Goal: Task Accomplishment & Management: Use online tool/utility

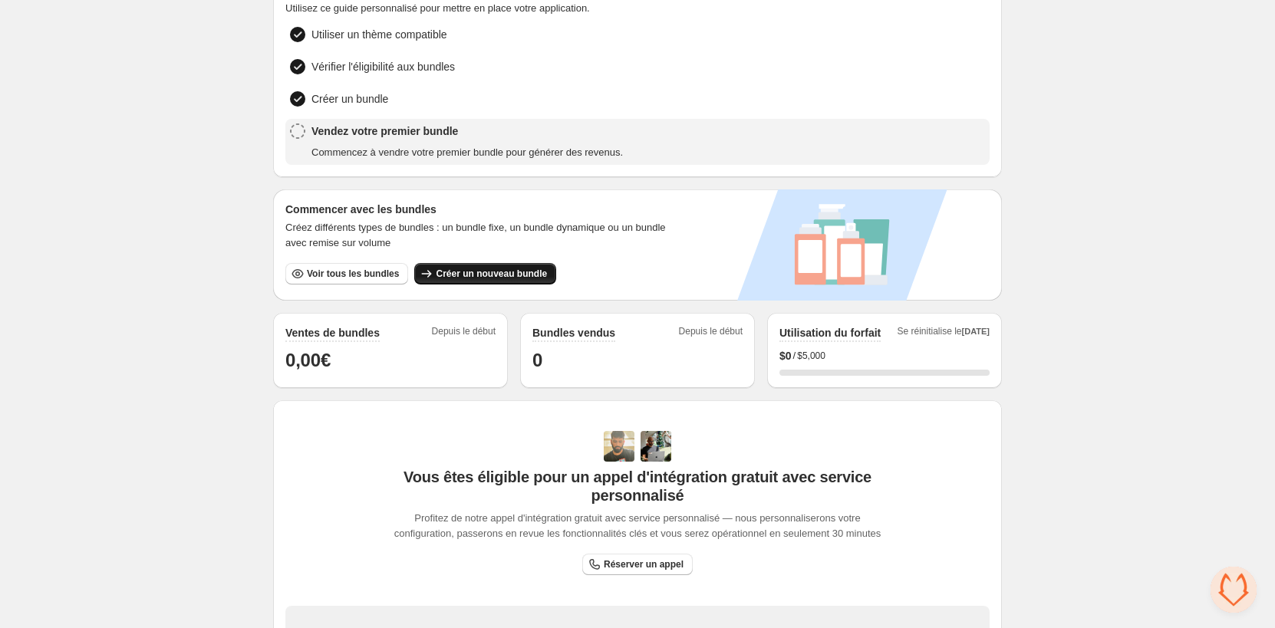
scroll to position [230, 0]
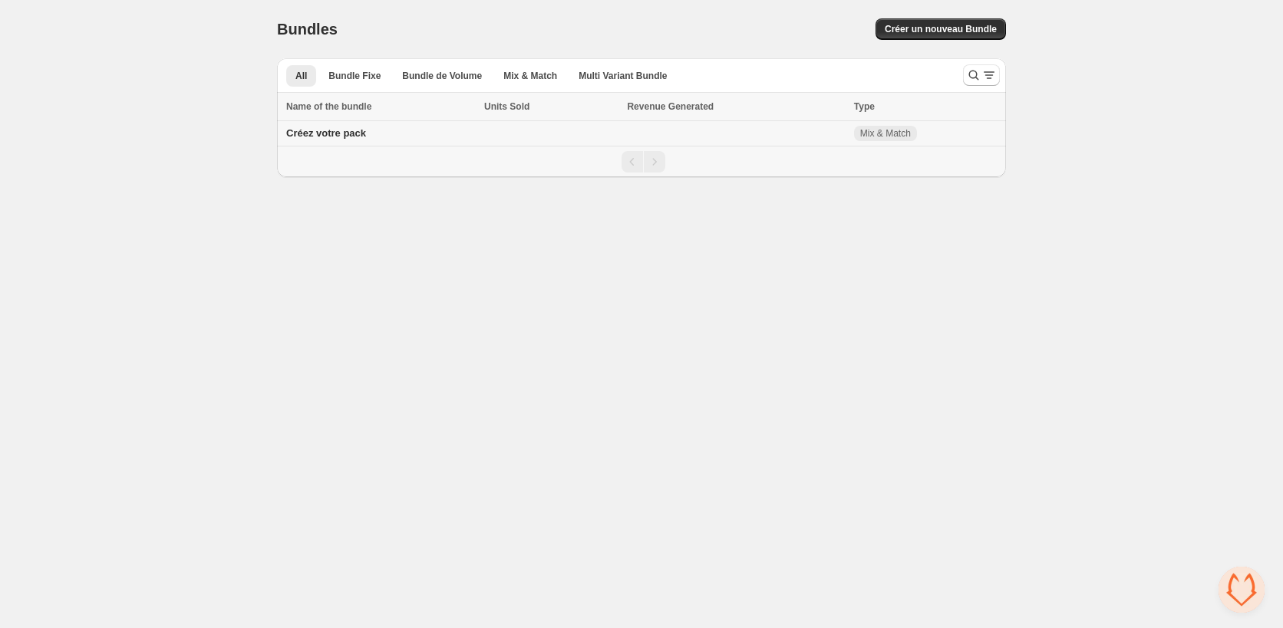
click at [316, 133] on span "Créez votre pack" at bounding box center [326, 133] width 80 height 12
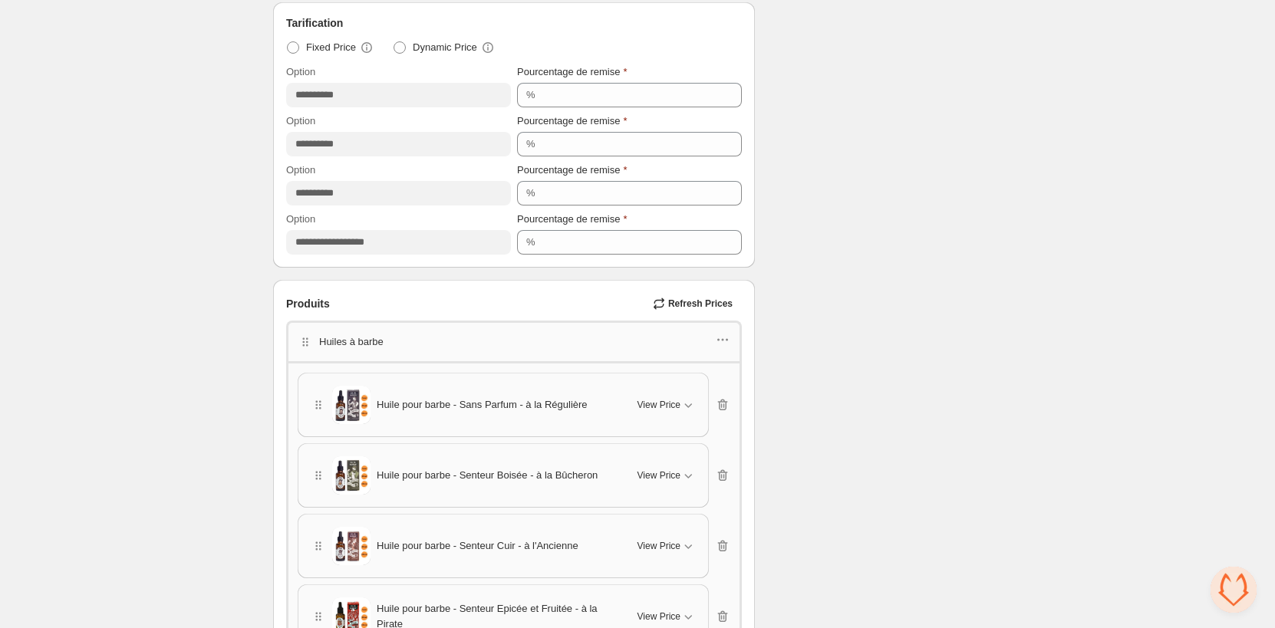
scroll to position [691, 0]
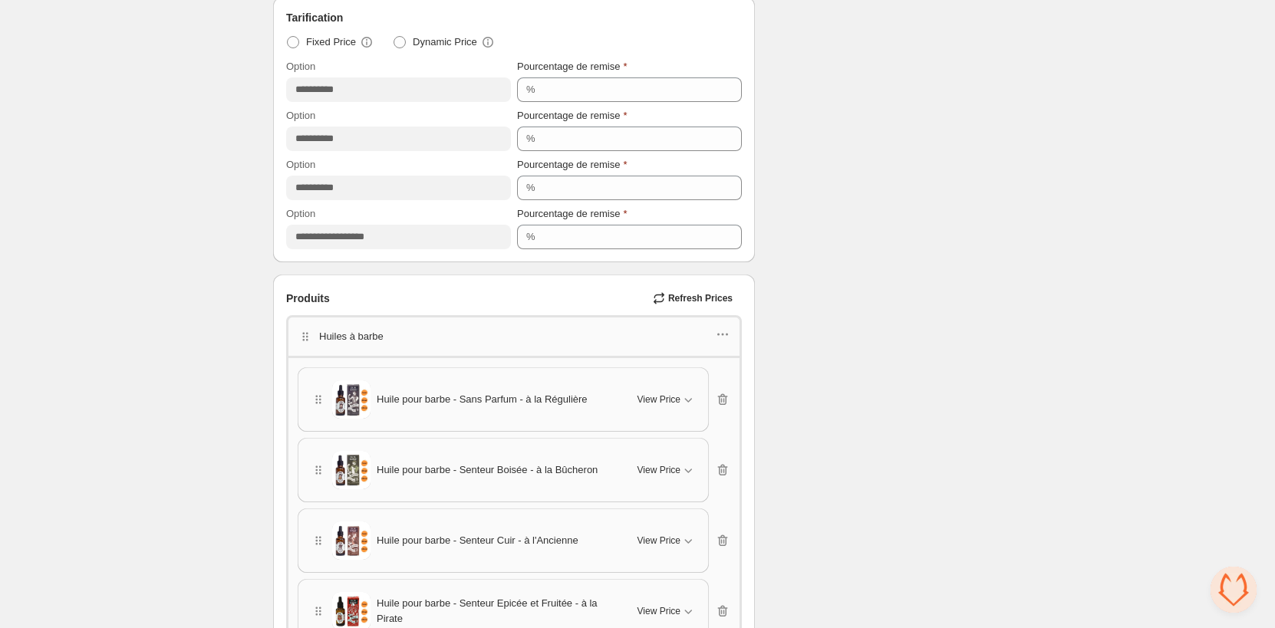
click at [358, 338] on p "Huiles à barbe" at bounding box center [351, 336] width 64 height 15
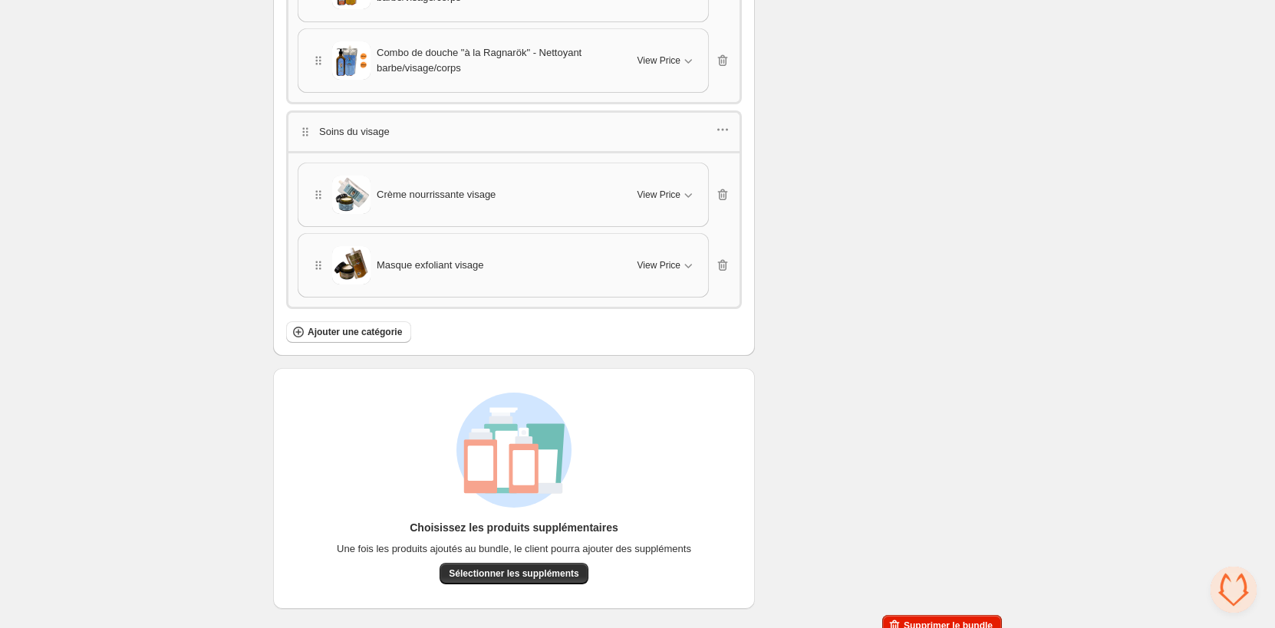
scroll to position [3004, 0]
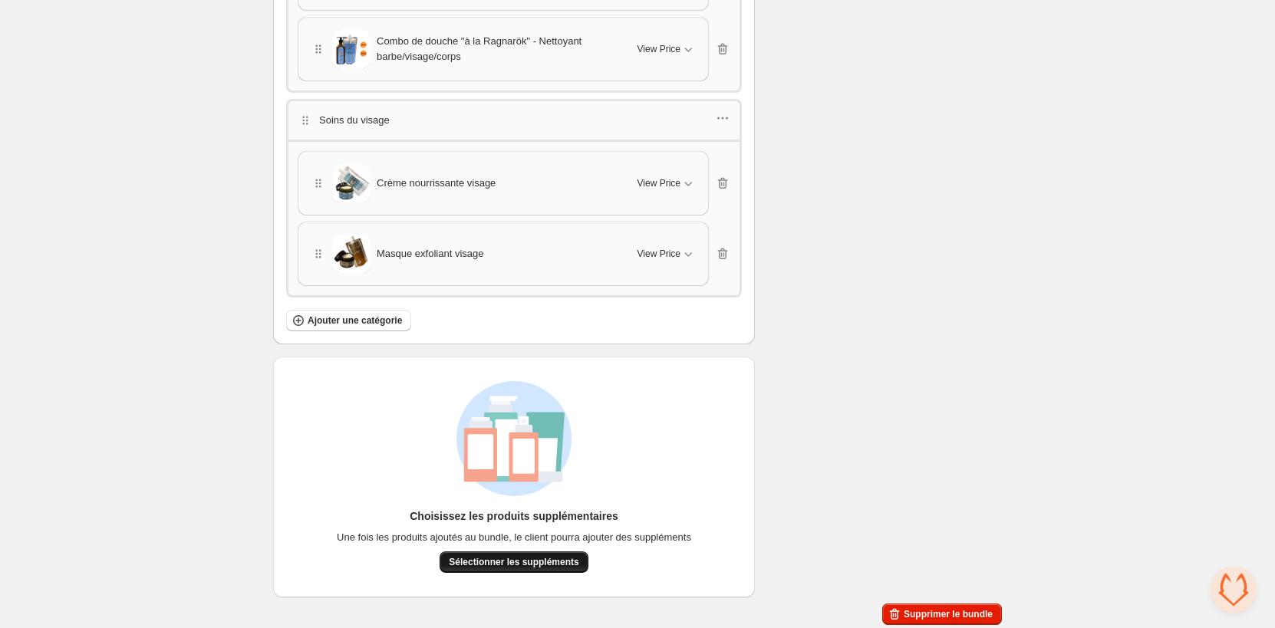
click at [489, 565] on button "Sélectionner les suppléments" at bounding box center [514, 562] width 148 height 21
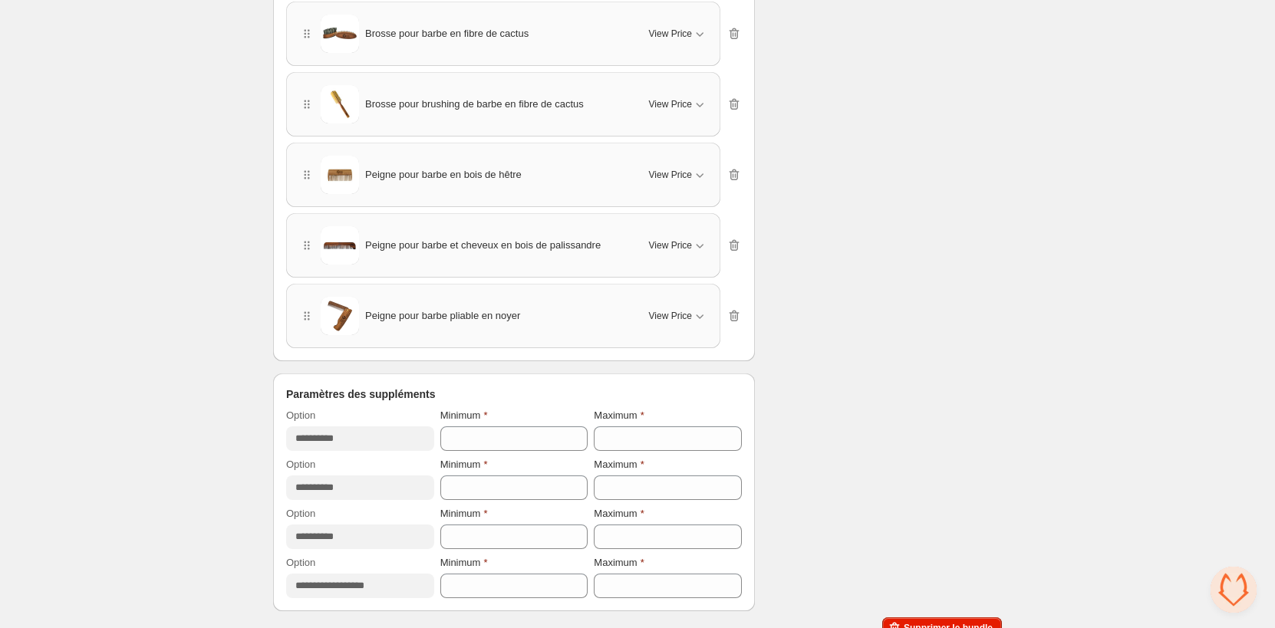
scroll to position [3513, 0]
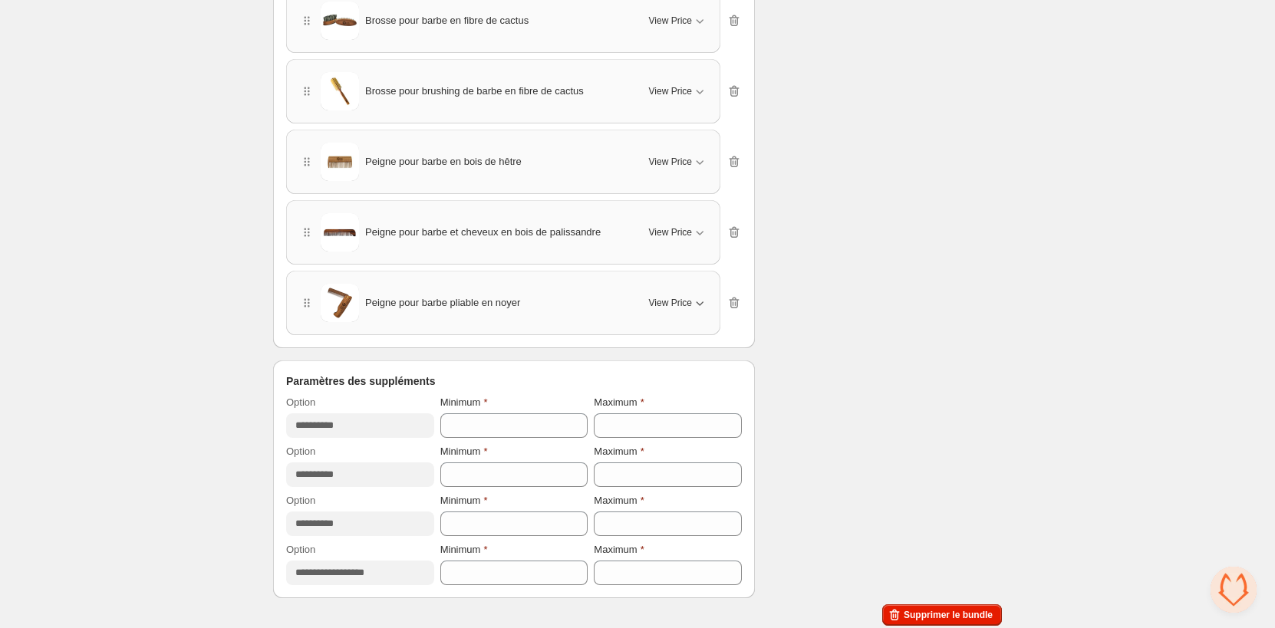
click at [709, 297] on button "View Price" at bounding box center [678, 303] width 77 height 25
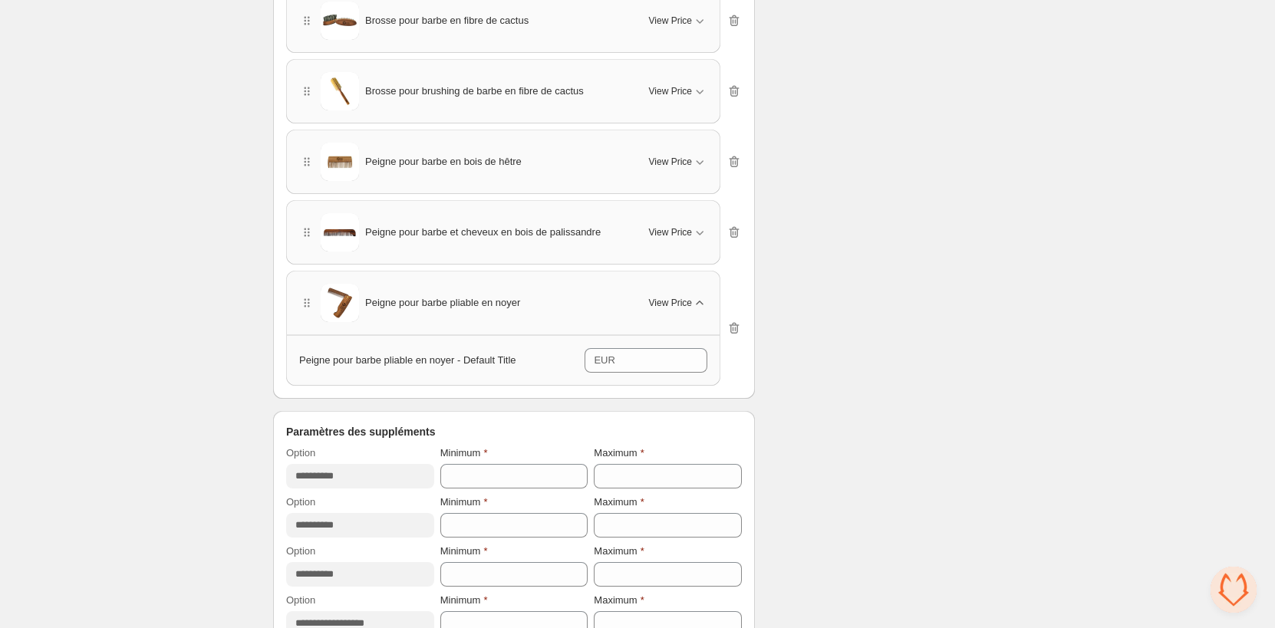
click at [709, 297] on button "View Price" at bounding box center [678, 303] width 77 height 25
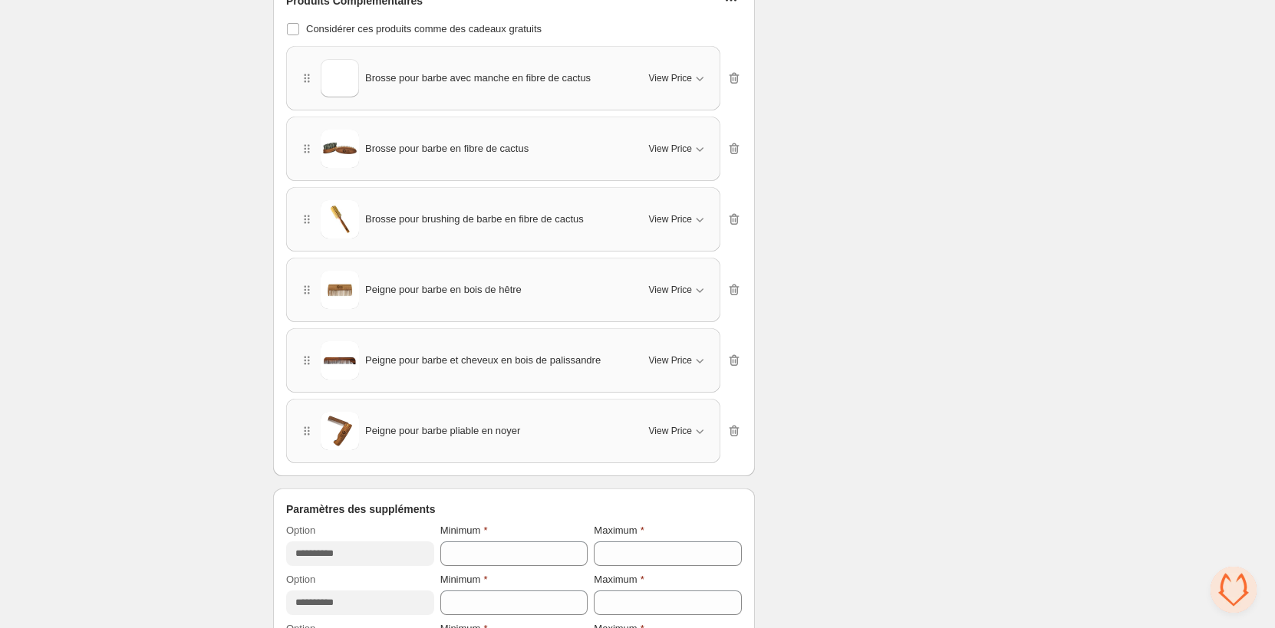
scroll to position [3359, 0]
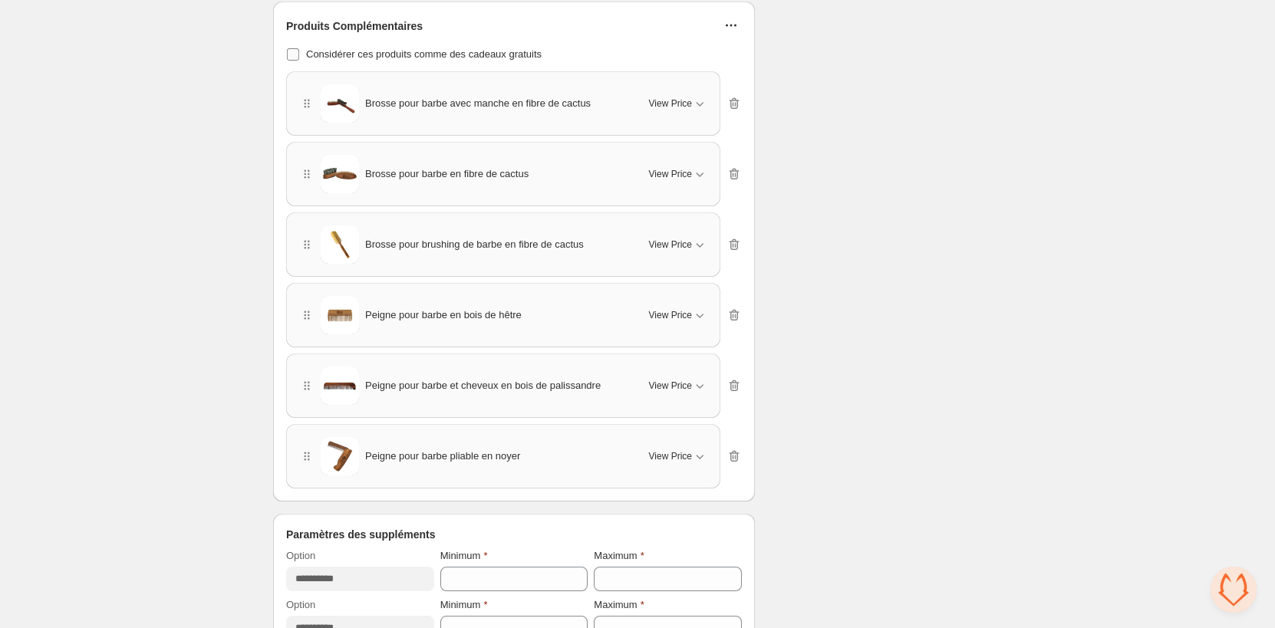
click at [434, 54] on span "Considérer ces produits comme des cadeaux gratuits" at bounding box center [424, 54] width 236 height 12
click at [434, 51] on span "Considérer ces produits comme des cadeaux gratuits" at bounding box center [424, 54] width 236 height 12
click at [684, 103] on span "View Price" at bounding box center [670, 103] width 43 height 12
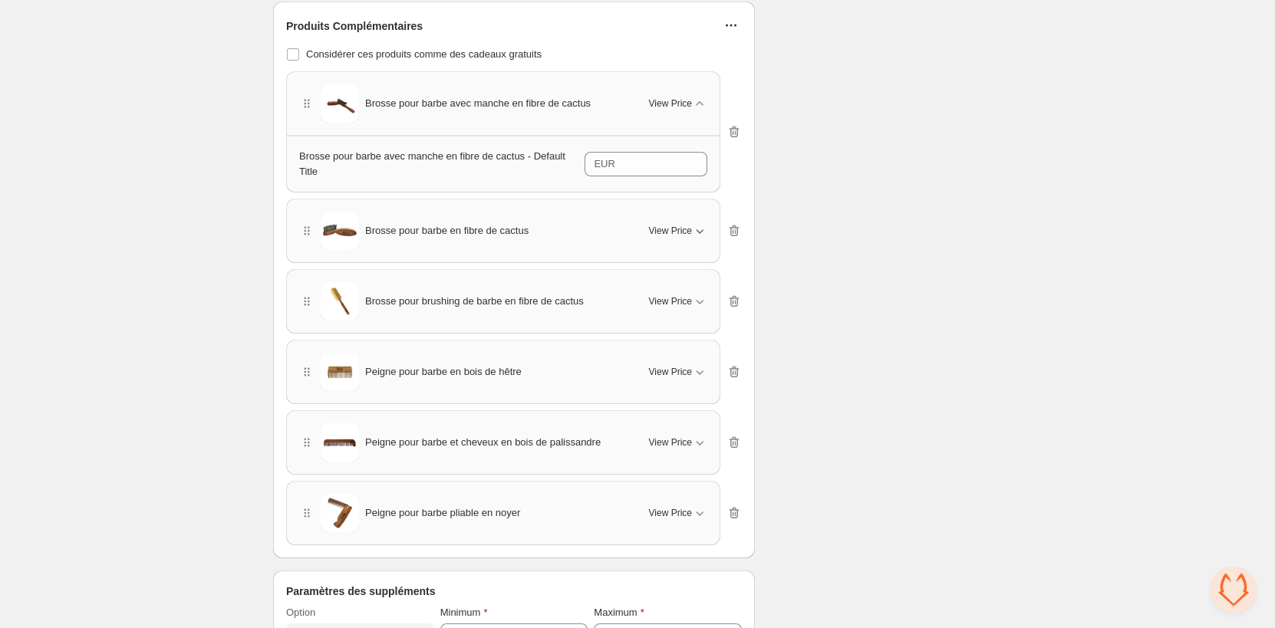
click at [694, 232] on button "View Price" at bounding box center [678, 231] width 77 height 25
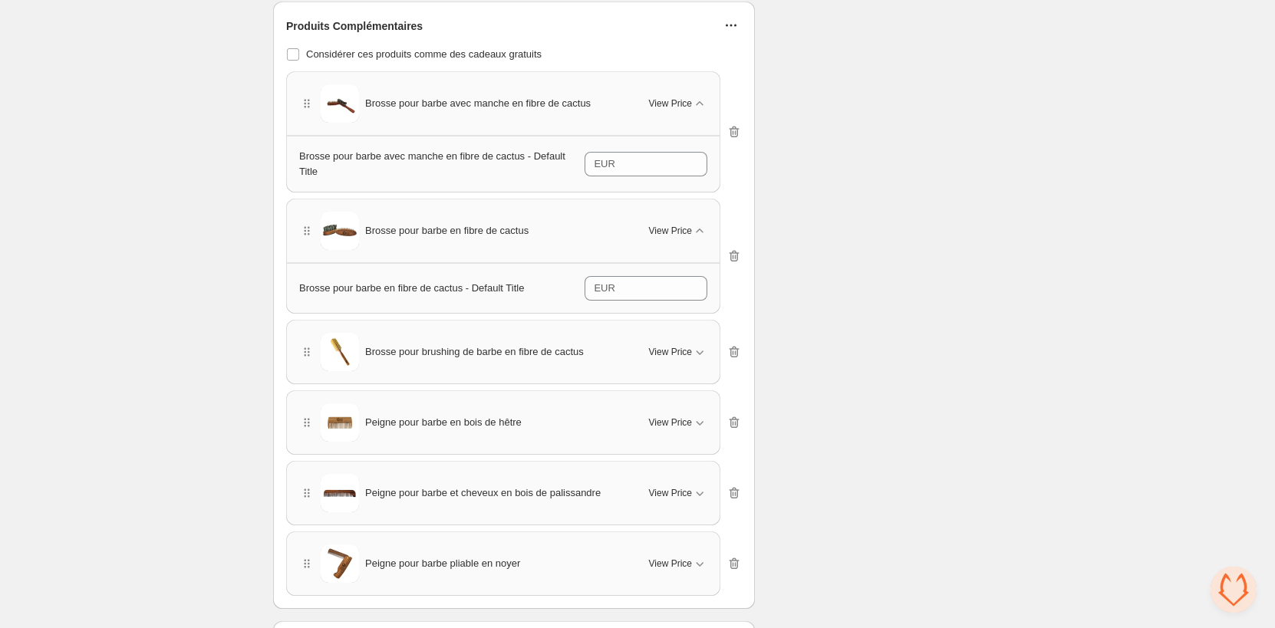
click at [730, 18] on icon "button" at bounding box center [731, 25] width 15 height 15
click at [730, 82] on span "Refresh Prices" at bounding box center [739, 80] width 89 height 15
click at [472, 50] on span "Considérer ces produits comme des cadeaux gratuits" at bounding box center [424, 54] width 236 height 12
click at [722, 22] on button "button" at bounding box center [730, 25] width 21 height 21
click at [707, 86] on span "Refresh Prices" at bounding box center [739, 80] width 89 height 15
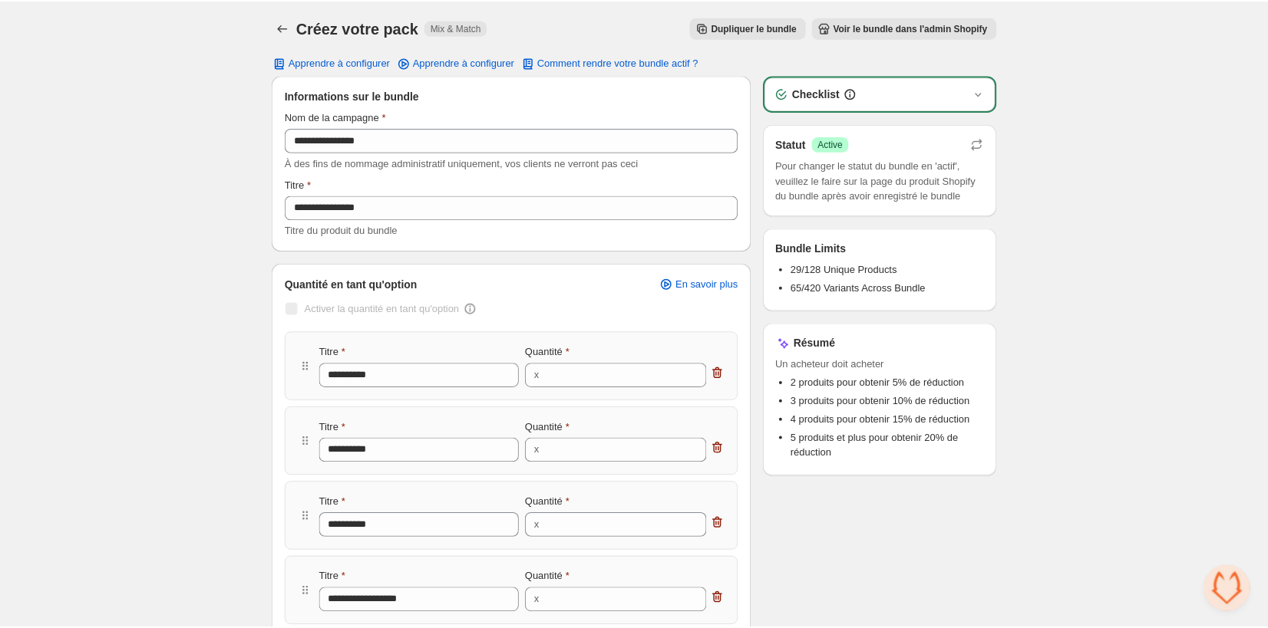
scroll to position [0, 0]
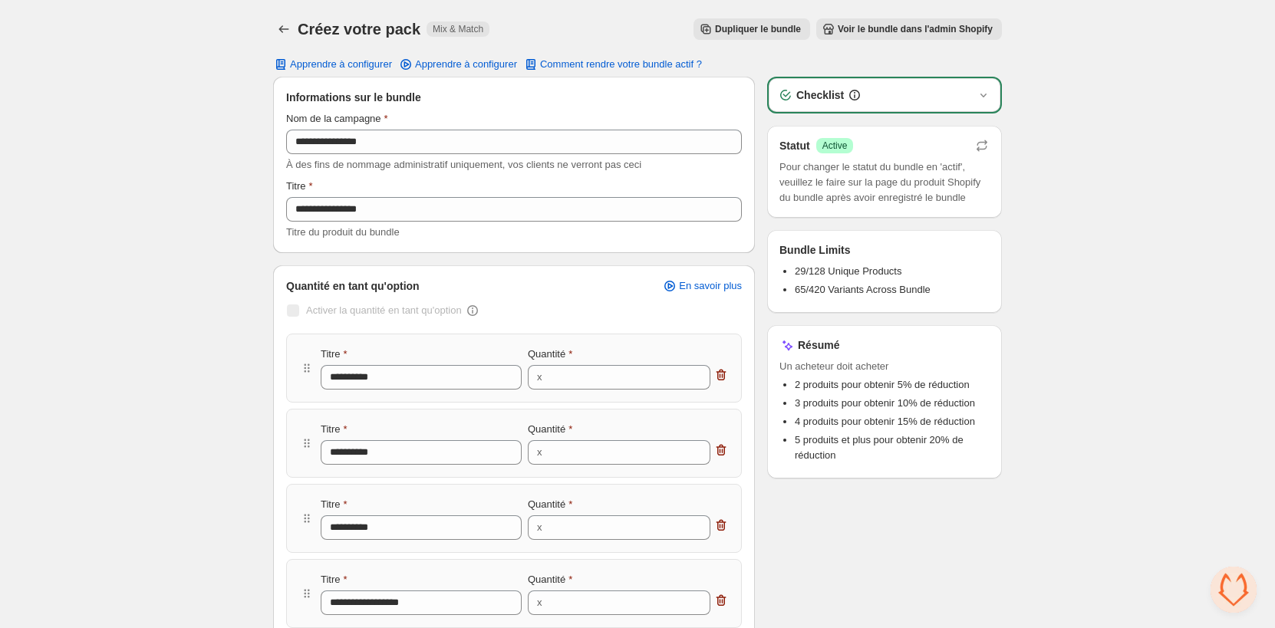
click at [876, 24] on span "Voir le bundle dans l'admin Shopify" at bounding box center [915, 29] width 155 height 12
